Goal: Use online tool/utility: Utilize a website feature to perform a specific function

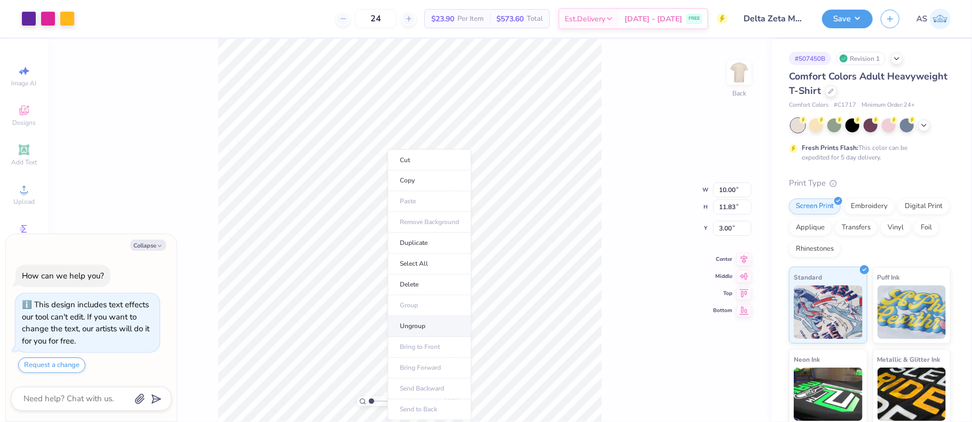
click at [429, 323] on li "Ungroup" at bounding box center [429, 326] width 84 height 21
click at [409, 303] on li "Group" at bounding box center [424, 306] width 84 height 21
type textarea "x"
type input "11.21"
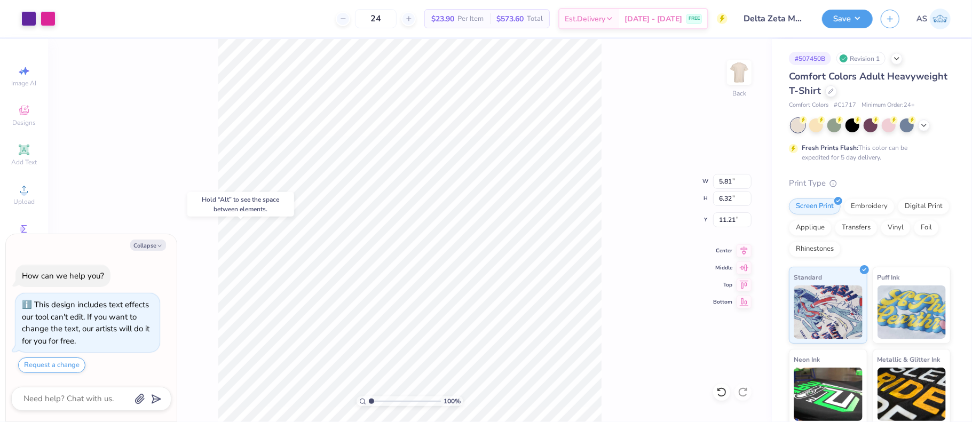
type textarea "x"
type input "6.67"
type textarea "x"
type input "0.40"
type input "0.57"
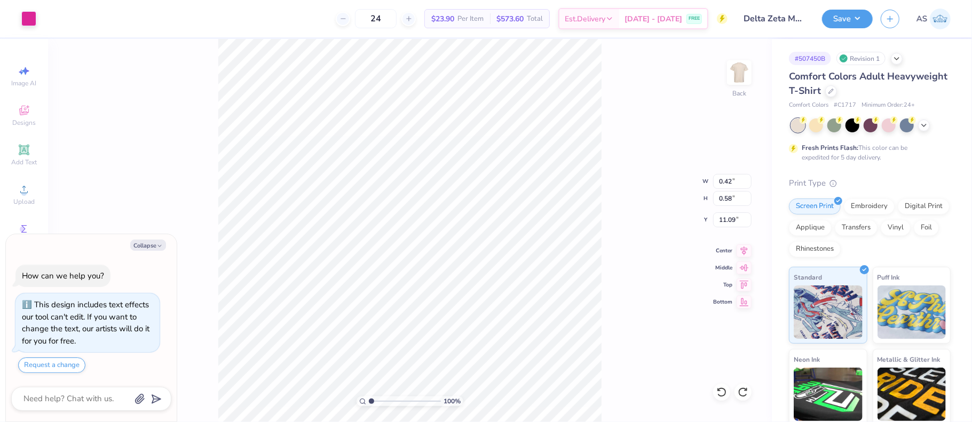
type input "11.17"
type textarea "x"
type input "0.42"
type input "0.58"
type input "11.09"
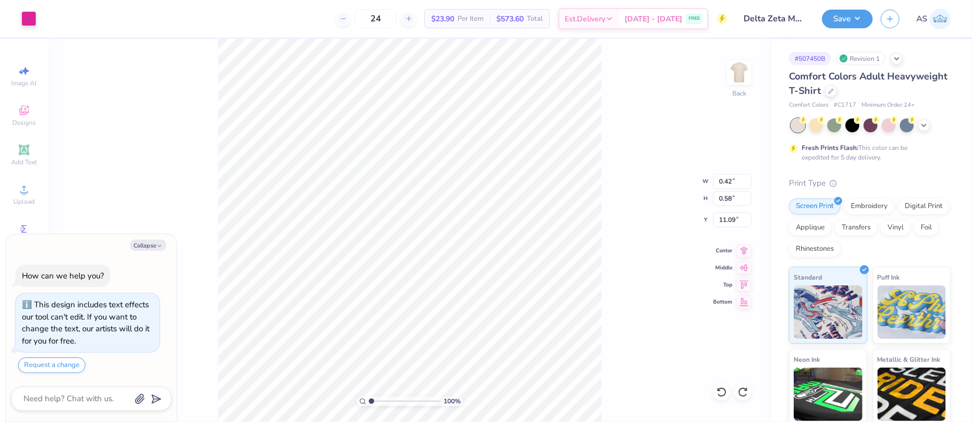
type textarea "x"
type input "1.11"
type input "0.77"
type textarea "x"
type input "0.83"
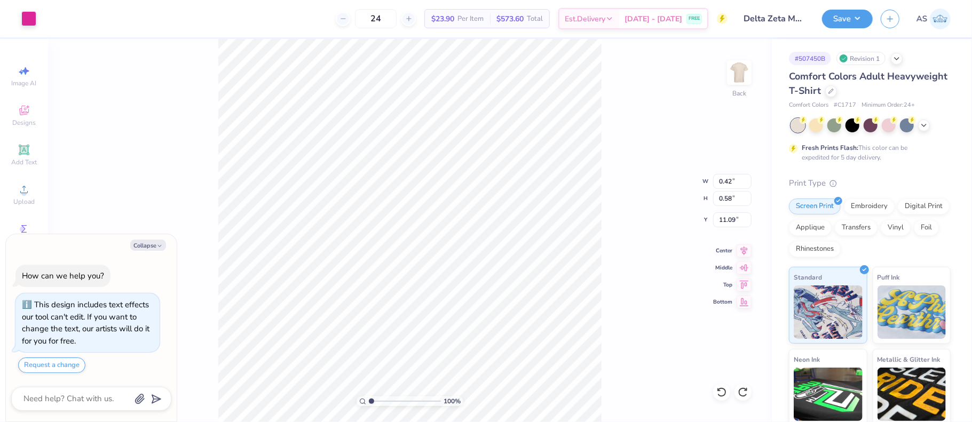
type input "0.64"
type textarea "x"
type input "0.83"
type input "0.64"
click at [410, 309] on li "Group" at bounding box center [424, 306] width 84 height 21
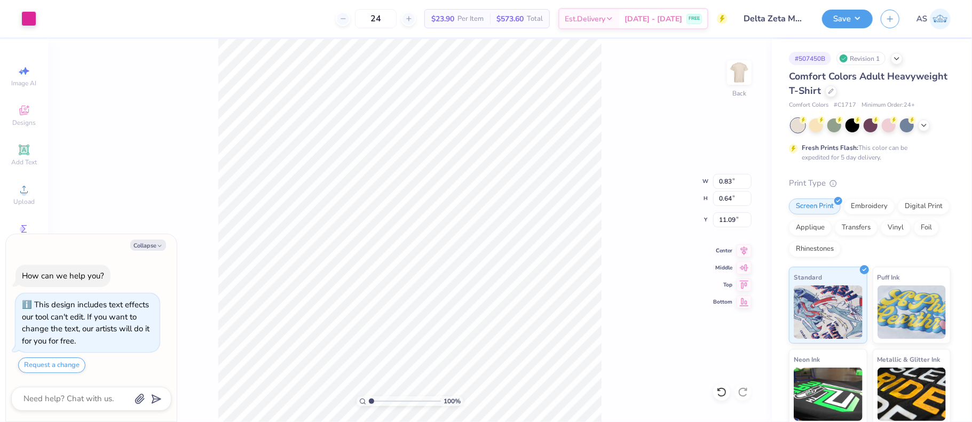
type textarea "x"
type input "2.18"
type input "1.60"
type textarea "x"
type input "14.83"
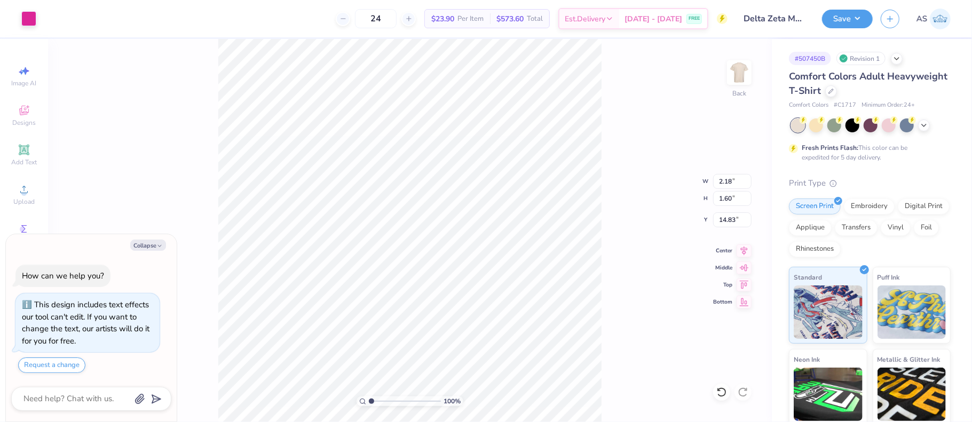
type textarea "x"
type input "15.48"
type textarea "x"
type input "1.99"
type input "1.27"
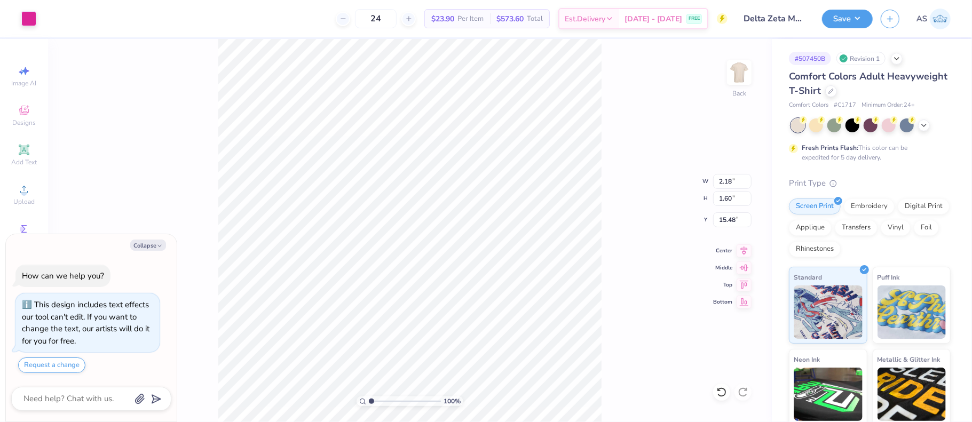
type input "15.68"
type textarea "x"
type input "2.05"
type input "1.33"
type input "15.64"
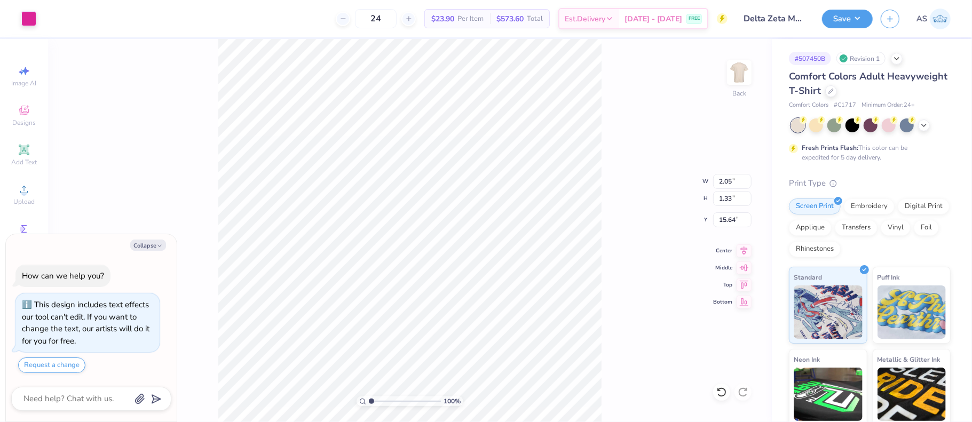
type textarea "x"
type input "15.04"
click at [928, 125] on icon at bounding box center [923, 124] width 9 height 9
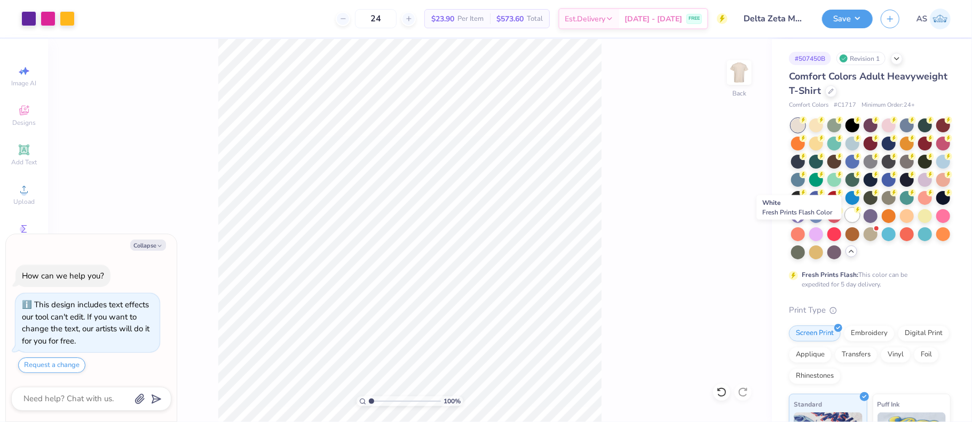
click at [845, 222] on div at bounding box center [852, 215] width 14 height 14
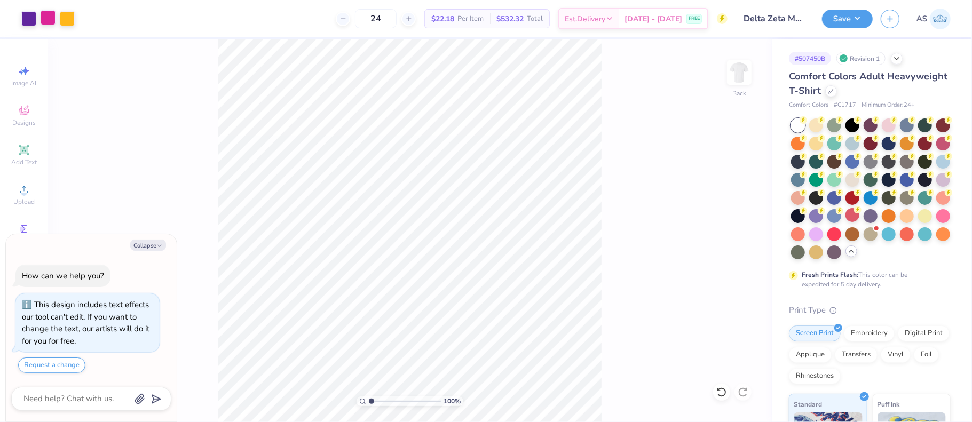
click at [49, 21] on div at bounding box center [48, 17] width 15 height 15
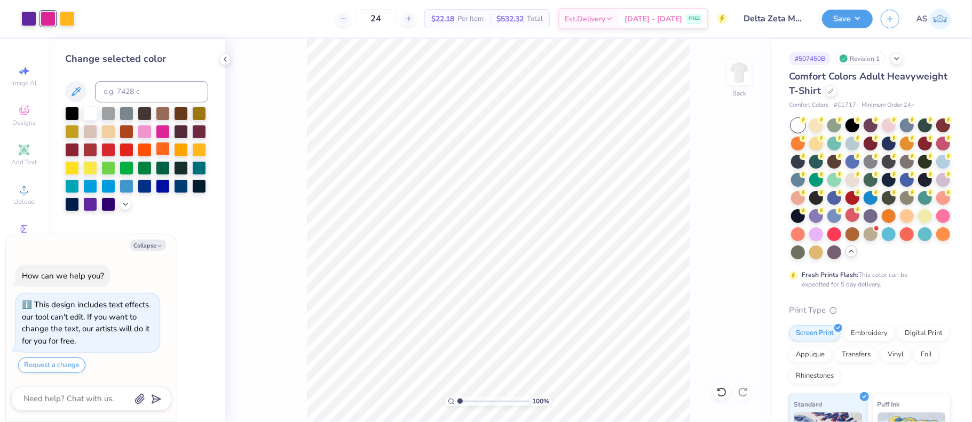
click at [161, 148] on div at bounding box center [163, 149] width 14 height 14
click at [146, 148] on div at bounding box center [145, 149] width 14 height 14
click at [130, 149] on div at bounding box center [127, 149] width 14 height 14
click at [147, 150] on div at bounding box center [145, 149] width 14 height 14
click at [157, 149] on div at bounding box center [163, 149] width 14 height 14
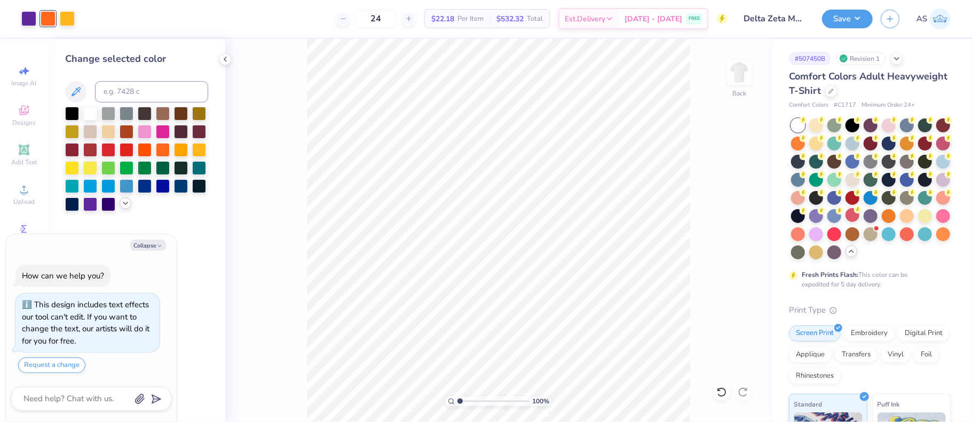
click at [129, 205] on icon at bounding box center [125, 203] width 9 height 9
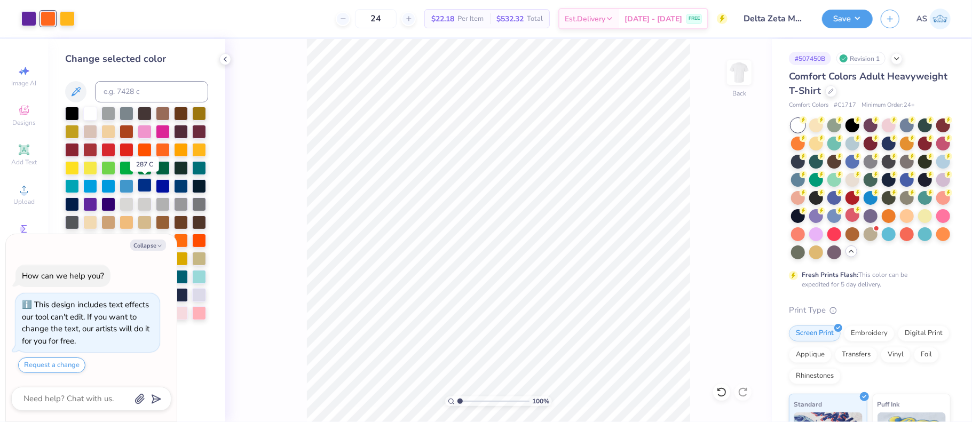
click at [145, 187] on div at bounding box center [145, 185] width 14 height 14
click at [162, 149] on div at bounding box center [163, 149] width 14 height 14
click at [27, 22] on div at bounding box center [28, 17] width 15 height 15
click at [157, 245] on icon "button" at bounding box center [159, 246] width 6 height 6
type textarea "x"
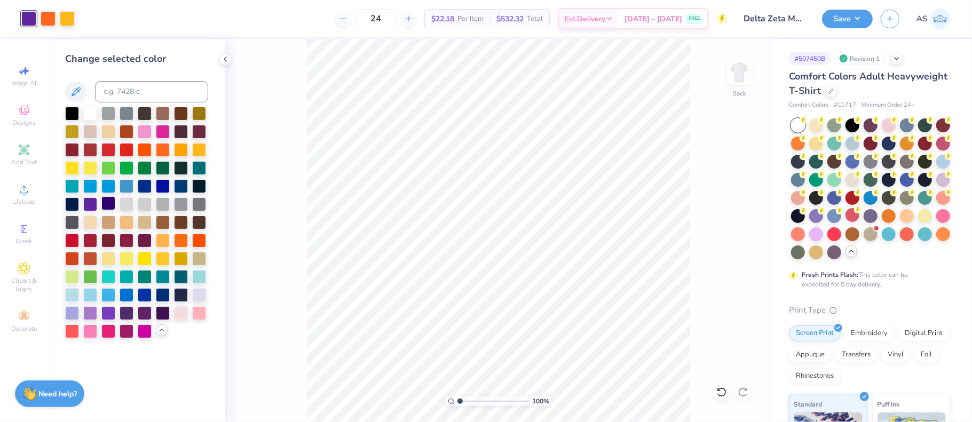
click at [105, 206] on div at bounding box center [108, 203] width 14 height 14
click at [112, 315] on div at bounding box center [108, 312] width 14 height 14
